Goal: Transaction & Acquisition: Purchase product/service

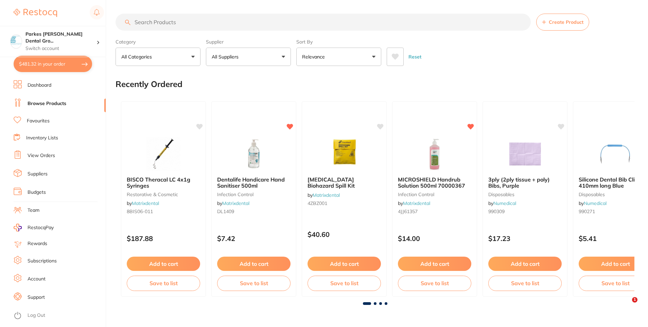
click at [189, 20] on input "search" at bounding box center [323, 22] width 415 height 17
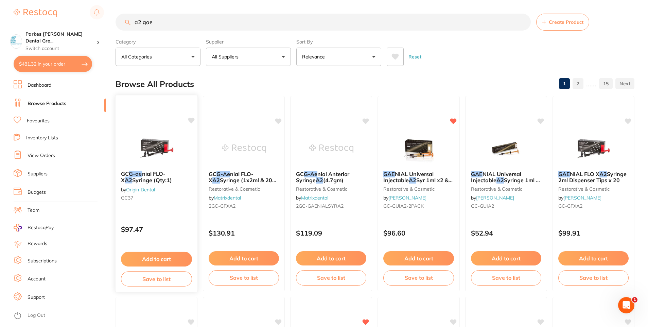
type input "a2 gae"
click at [156, 260] on button "Add to cart" at bounding box center [156, 259] width 71 height 15
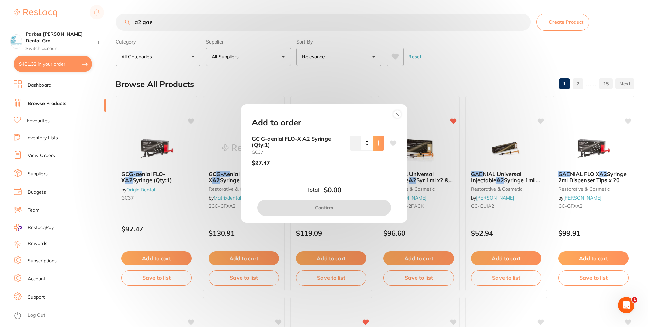
click at [377, 143] on icon at bounding box center [378, 143] width 4 height 4
type input "2"
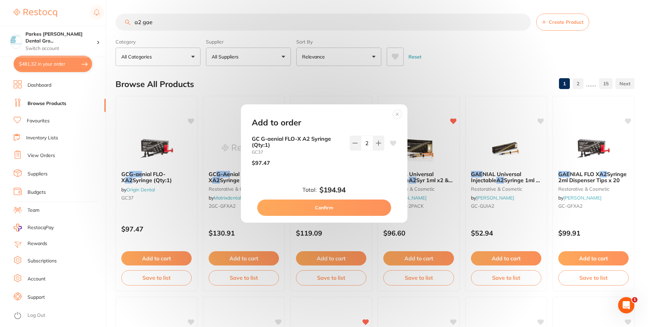
click at [336, 208] on button "Confirm" at bounding box center [324, 208] width 134 height 16
checkbox input "false"
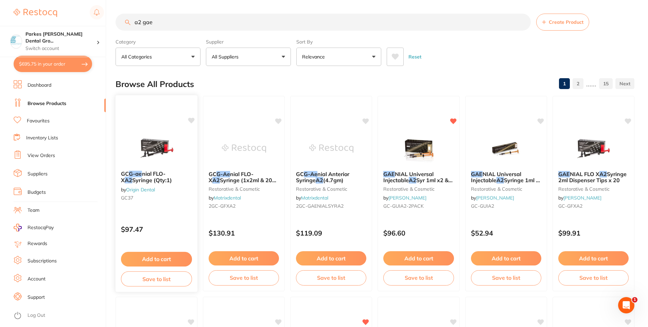
click at [153, 162] on img at bounding box center [156, 148] width 45 height 34
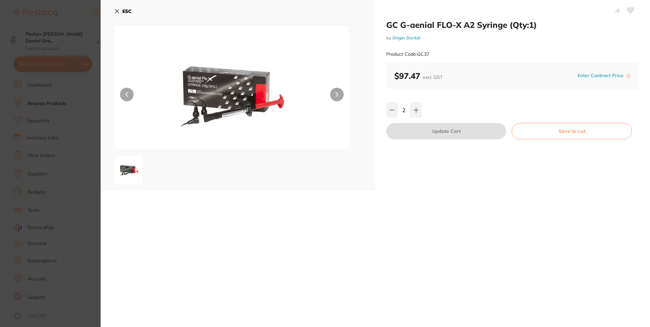
click at [116, 13] on icon at bounding box center [116, 10] width 5 height 5
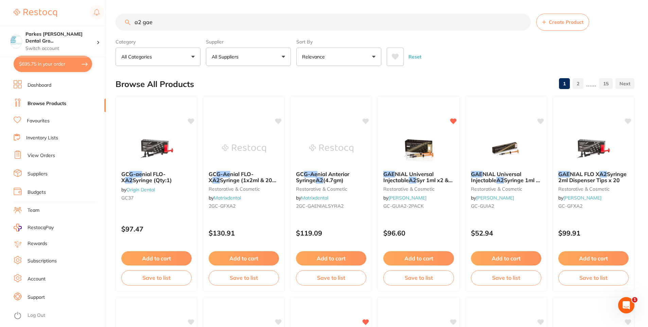
click at [157, 20] on input "a2 gae" at bounding box center [323, 22] width 415 height 17
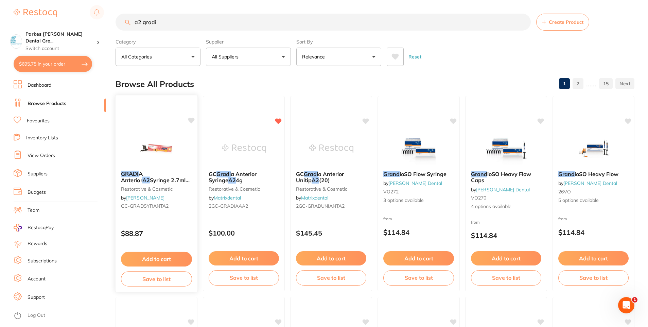
type input "a2 gradi"
click at [154, 255] on button "Add to cart" at bounding box center [156, 259] width 71 height 15
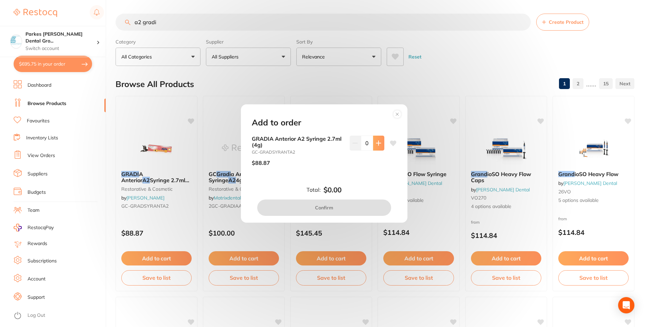
click at [375, 146] on button at bounding box center [378, 143] width 11 height 15
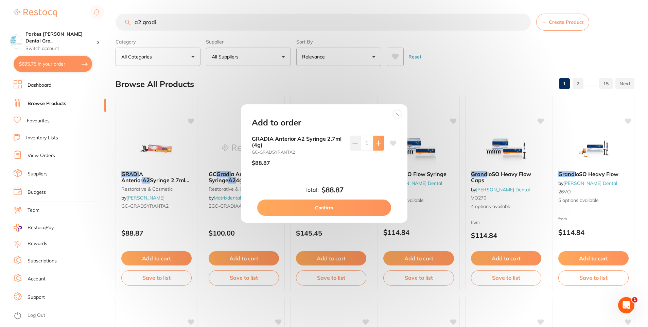
click at [374, 147] on button at bounding box center [378, 143] width 11 height 15
type input "2"
click at [330, 207] on button "Confirm" at bounding box center [324, 208] width 134 height 16
checkbox input "false"
